Goal: Task Accomplishment & Management: Manage account settings

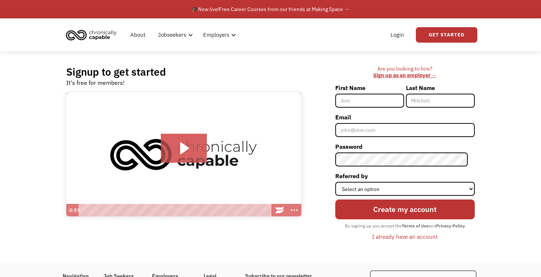
click at [377, 104] on input "First Name" at bounding box center [369, 101] width 69 height 14
click at [401, 240] on div "I already have an account" at bounding box center [404, 236] width 65 height 9
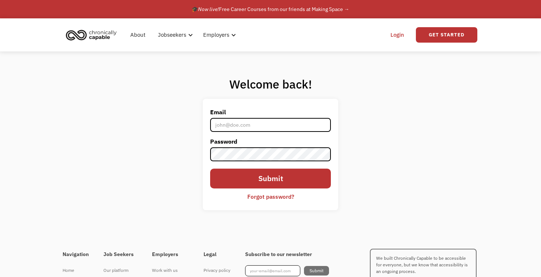
click at [280, 124] on input "Email" at bounding box center [270, 125] width 121 height 14
type input "jasmine.o.gandy@gmail.com"
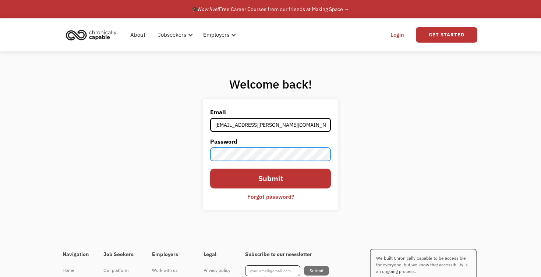
click at [210, 169] on input "Submit" at bounding box center [270, 179] width 121 height 20
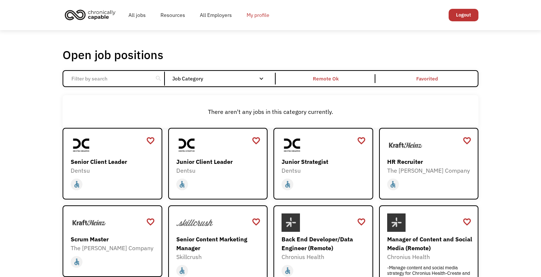
click at [256, 15] on link "My profile" at bounding box center [258, 15] width 38 height 24
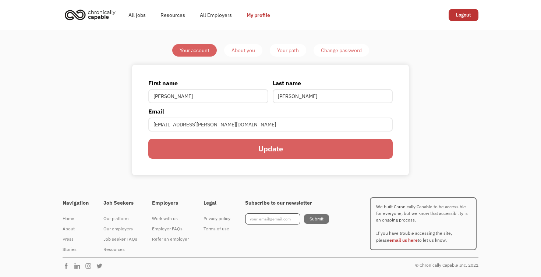
click at [246, 49] on div "About you" at bounding box center [243, 50] width 24 height 9
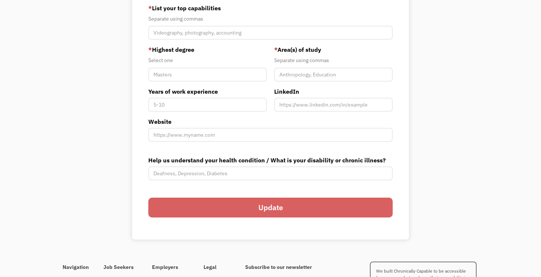
scroll to position [274, 0]
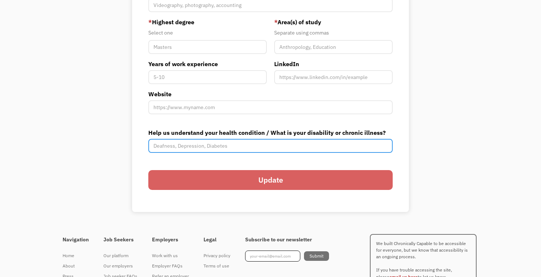
click at [226, 145] on input "Help us understand your health condition / What is your disability or chronic i…" at bounding box center [270, 146] width 244 height 14
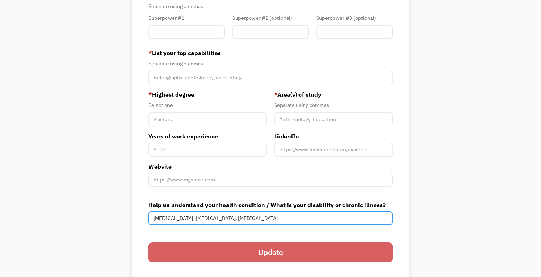
scroll to position [200, 0]
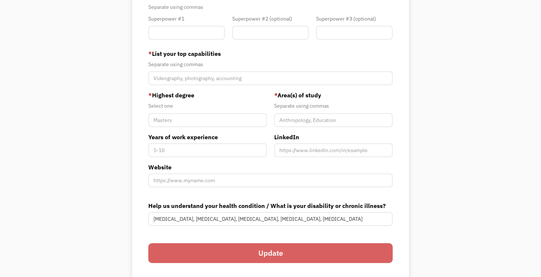
click at [463, 214] on div "Your Account About you Your Path Change password Resume View your current resum…" at bounding box center [270, 65] width 541 height 470
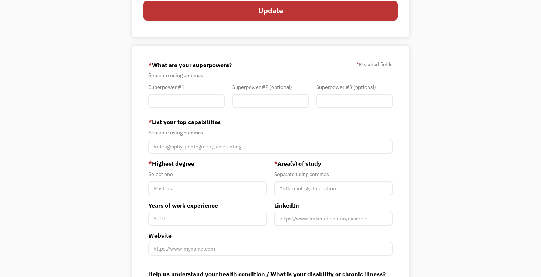
scroll to position [128, 0]
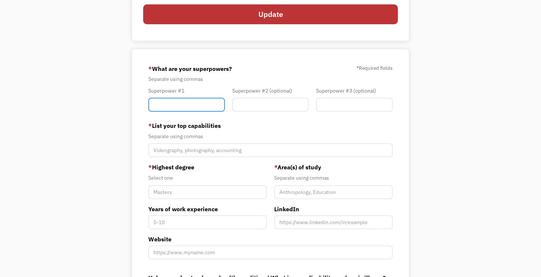
click at [197, 108] on input "Member-You-Update" at bounding box center [186, 105] width 77 height 14
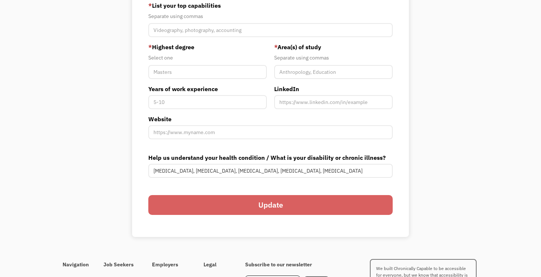
scroll to position [250, 0]
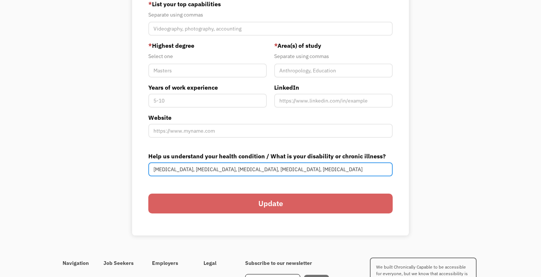
drag, startPoint x: 225, startPoint y: 170, endPoint x: 348, endPoint y: 161, distance: 123.1
click at [348, 161] on div "Help us understand your health condition / What is your disability or chronic i…" at bounding box center [270, 164] width 244 height 25
click at [331, 176] on input "Autism, Social Anxiety Disorder, Depression, Panic Disorder, Anorexia" at bounding box center [270, 170] width 244 height 14
drag, startPoint x: 347, startPoint y: 171, endPoint x: 225, endPoint y: 171, distance: 121.4
click at [225, 171] on input "Autism, Social Anxiety Disorder, Depression, Panic Disorder, Anorexia" at bounding box center [270, 170] width 244 height 14
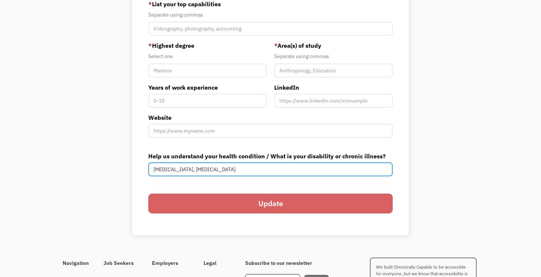
type input "Autism, Social Anxiety Disorder"
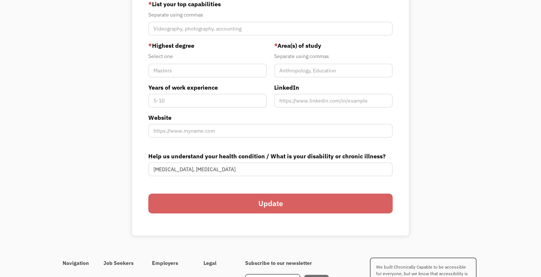
click at [468, 148] on div "Your Account About you Your Path Change password Resume View your current resum…" at bounding box center [270, 15] width 541 height 470
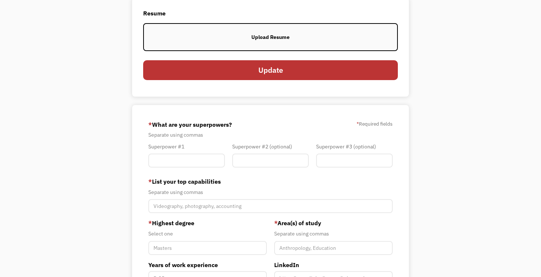
scroll to position [105, 0]
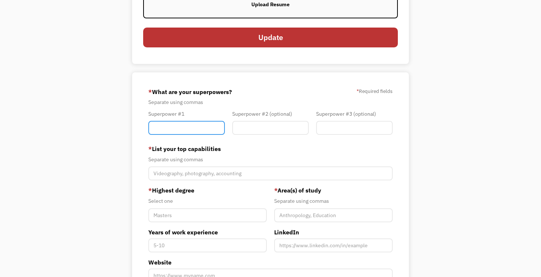
click at [180, 133] on input "Member-You-Update" at bounding box center [186, 128] width 77 height 14
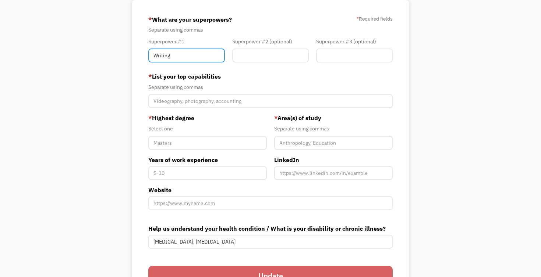
scroll to position [196, 0]
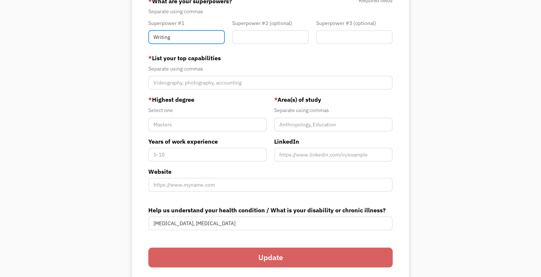
type input "Writing"
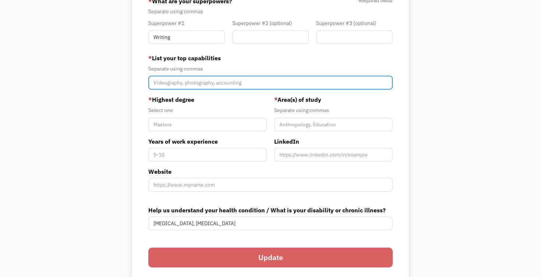
click at [231, 86] on input "Member-You-Update" at bounding box center [270, 83] width 244 height 14
type input "Writing, Analysis"
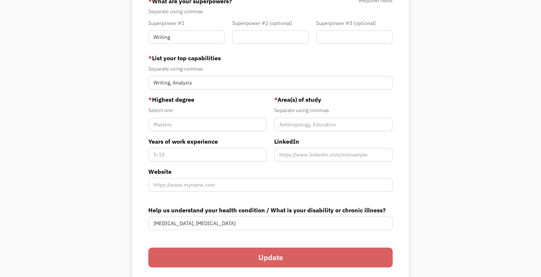
click at [423, 102] on div "Your Account About you Your Path Change password Resume View your current resum…" at bounding box center [270, 69] width 346 height 442
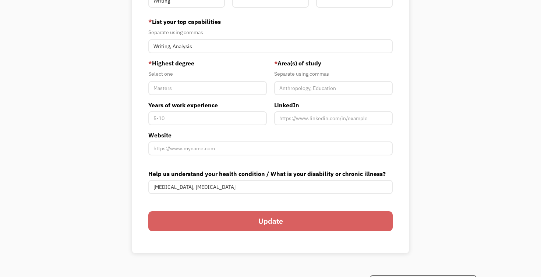
scroll to position [238, 0]
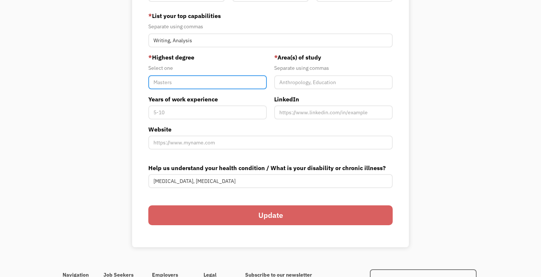
click at [245, 81] on input "Member-You-Update" at bounding box center [207, 82] width 118 height 14
type input "Masters"
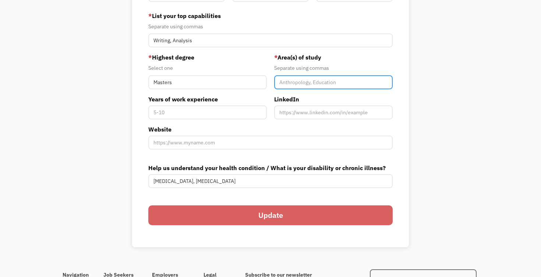
click at [324, 81] on input "Member-You-Update" at bounding box center [333, 82] width 118 height 14
click at [319, 79] on input "Anthropology, Primate Conservation" at bounding box center [333, 82] width 118 height 14
click at [455, 86] on div "Your Account About you Your Path Change password Resume View your current resum…" at bounding box center [270, 27] width 541 height 470
click at [314, 82] on input "Anthropology, Conservation" at bounding box center [333, 82] width 118 height 14
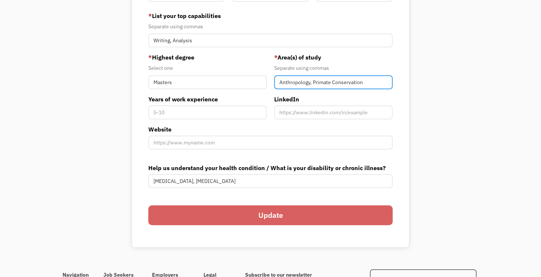
click at [279, 81] on input "Anthropology, Primate Conservation" at bounding box center [333, 82] width 118 height 14
type input "Biological Anthropology, Primate Conservation"
click at [464, 99] on div "Your Account About you Your Path Change password Resume View your current resum…" at bounding box center [270, 27] width 541 height 470
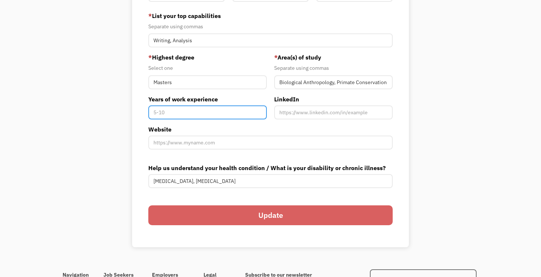
click at [194, 111] on input "Years of work experience" at bounding box center [207, 113] width 118 height 14
type input "0-1"
click at [398, 180] on div "68af47c733cdcd068a385218 jasmine.o.gandy@gmail.com Jasmine Gandy Search Engine …" at bounding box center [270, 93] width 277 height 309
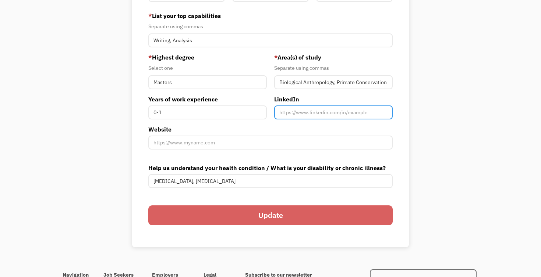
click at [295, 115] on input "Member-You-Update" at bounding box center [333, 113] width 118 height 14
click at [249, 221] on input "Update" at bounding box center [270, 216] width 244 height 20
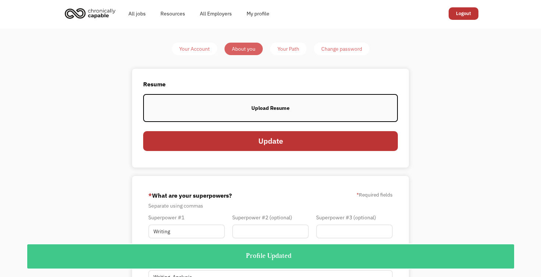
scroll to position [0, 0]
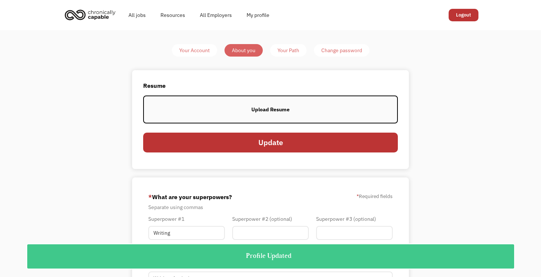
click at [298, 49] on div "Your Path" at bounding box center [288, 50] width 22 height 9
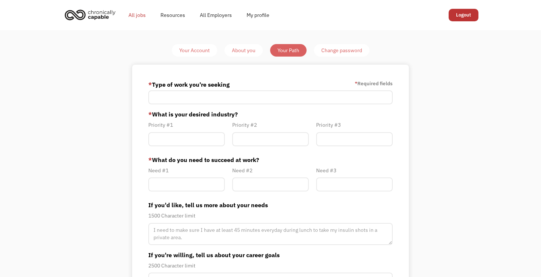
click at [140, 16] on link "All jobs" at bounding box center [137, 15] width 32 height 24
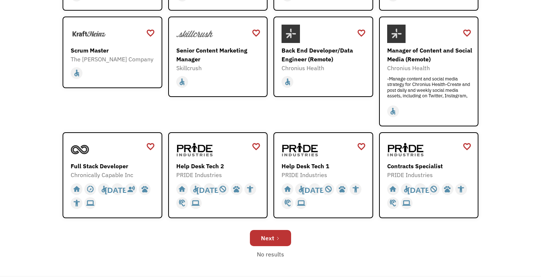
scroll to position [189, 0]
click at [302, 166] on div "Help Desk Tech 1" at bounding box center [323, 166] width 85 height 9
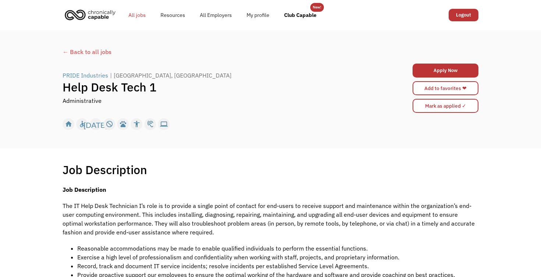
click at [143, 16] on link "All jobs" at bounding box center [137, 15] width 32 height 24
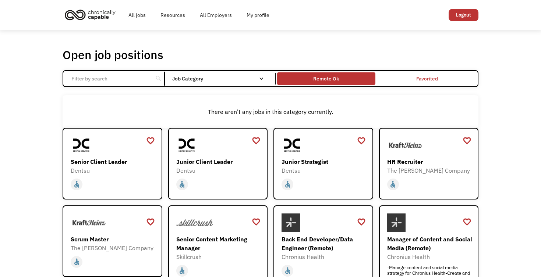
click at [324, 76] on div "Remote Ok" at bounding box center [326, 78] width 26 height 9
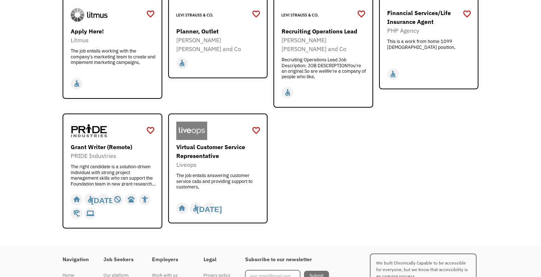
scroll to position [909, 0]
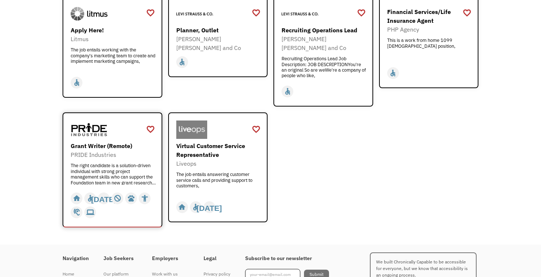
click at [95, 144] on div "Grant Writer (Remote) PRIDE Industries The right candidate is a solution-driven…" at bounding box center [113, 163] width 85 height 43
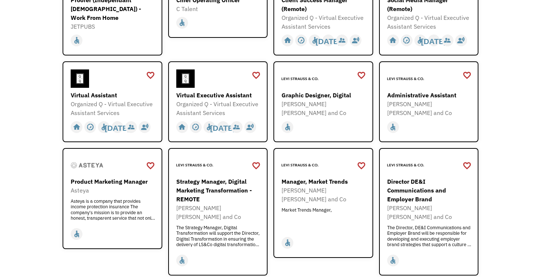
scroll to position [278, 0]
click at [124, 77] on div at bounding box center [113, 78] width 85 height 18
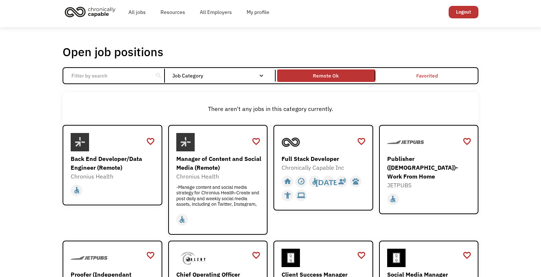
scroll to position [0, 0]
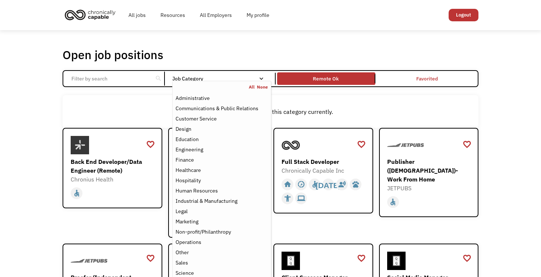
click at [204, 78] on div "Job Category" at bounding box center [221, 78] width 99 height 5
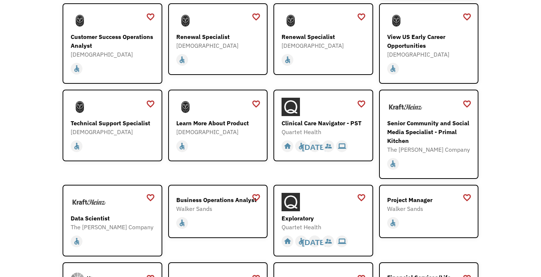
scroll to position [642, 0]
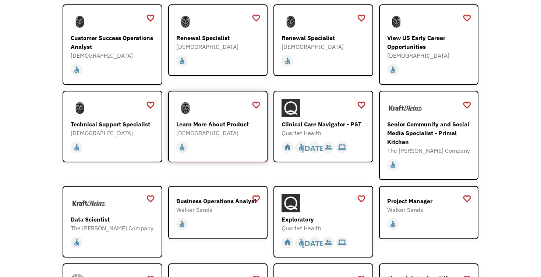
click at [236, 120] on div "Learn More About Product" at bounding box center [218, 124] width 85 height 9
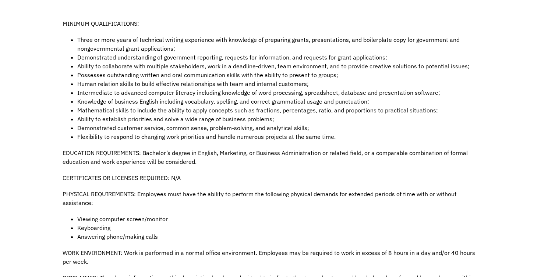
scroll to position [482, 0]
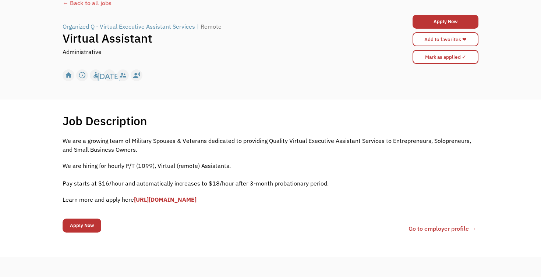
scroll to position [81, 0]
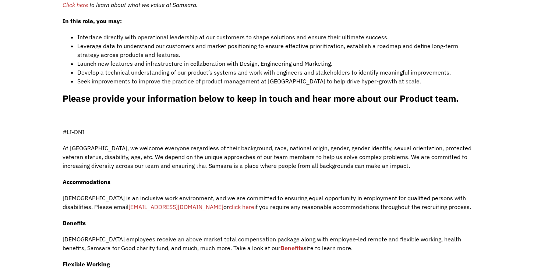
scroll to position [501, 0]
